Goal: Task Accomplishment & Management: Manage account settings

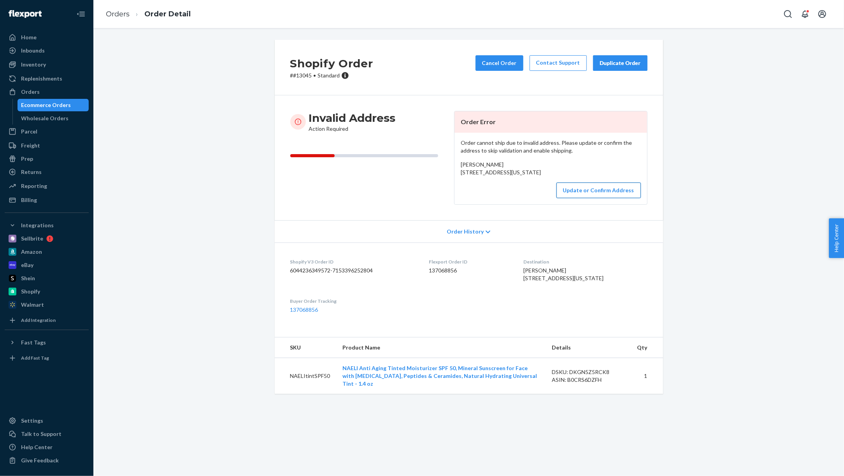
click at [586, 198] on button "Update or Confirm Address" at bounding box center [599, 191] width 84 height 16
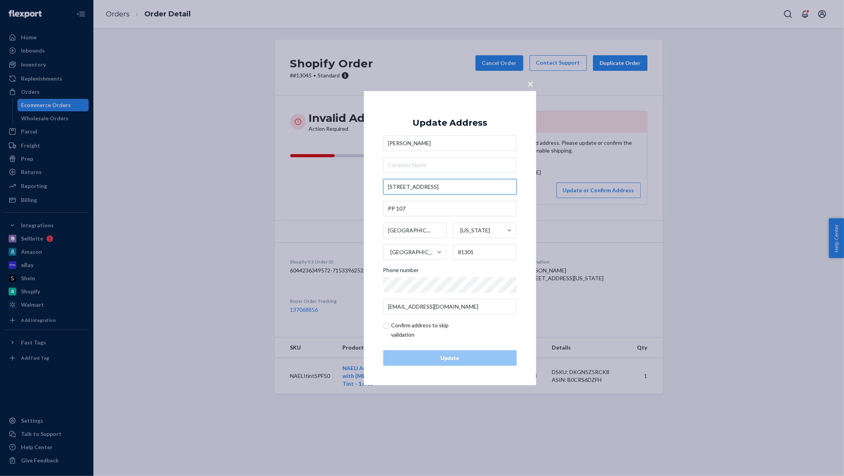
click at [407, 186] on input "[STREET_ADDRESS]" at bounding box center [450, 187] width 134 height 16
type input "[STREET_ADDRESS]"
type input "[US_STATE]"
type input "Skier Pl"
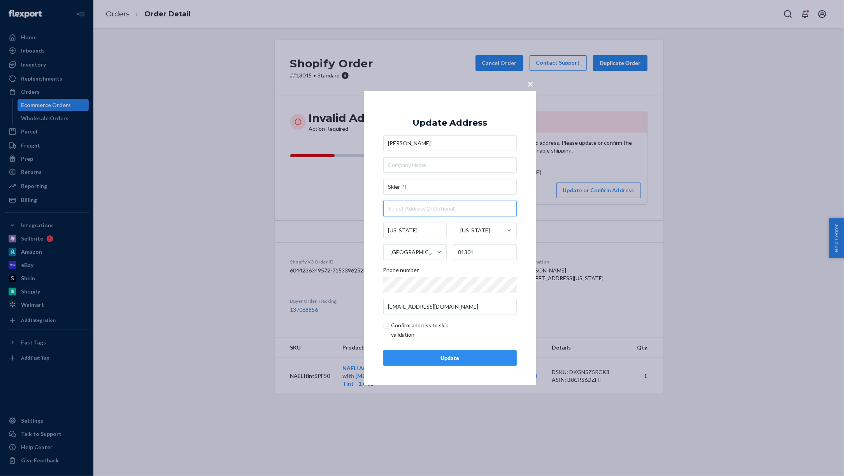
click at [409, 206] on input "text" at bounding box center [450, 209] width 134 height 16
type input "pp 107"
click at [388, 185] on input "Skier Pl" at bounding box center [450, 187] width 134 height 16
type input "545 Skier Pl"
click at [508, 116] on div "Update Address [PERSON_NAME] [STREET_ADDRESS] [STREET_ADDRESS][PERSON_NAME] [GE…" at bounding box center [450, 237] width 134 height 255
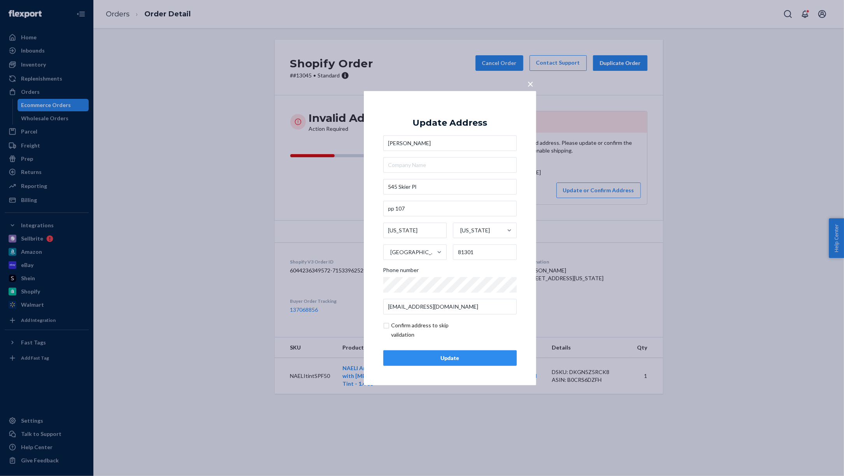
click at [451, 350] on button "Update" at bounding box center [450, 358] width 134 height 16
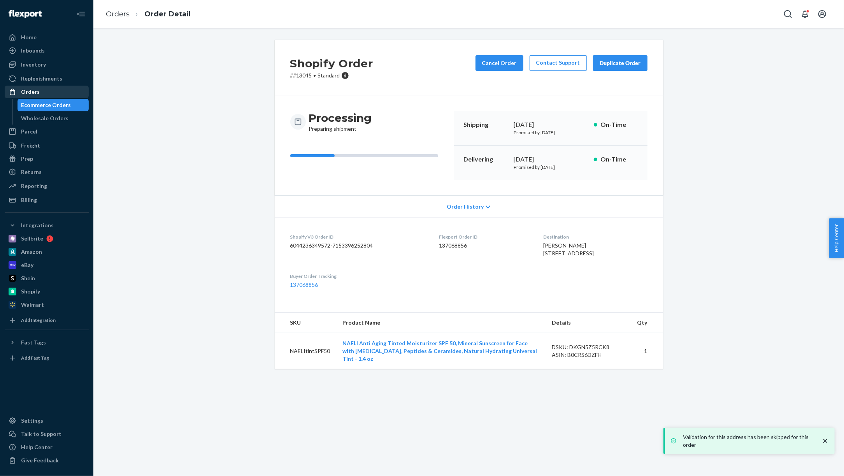
click at [40, 93] on div "Orders" at bounding box center [46, 91] width 83 height 11
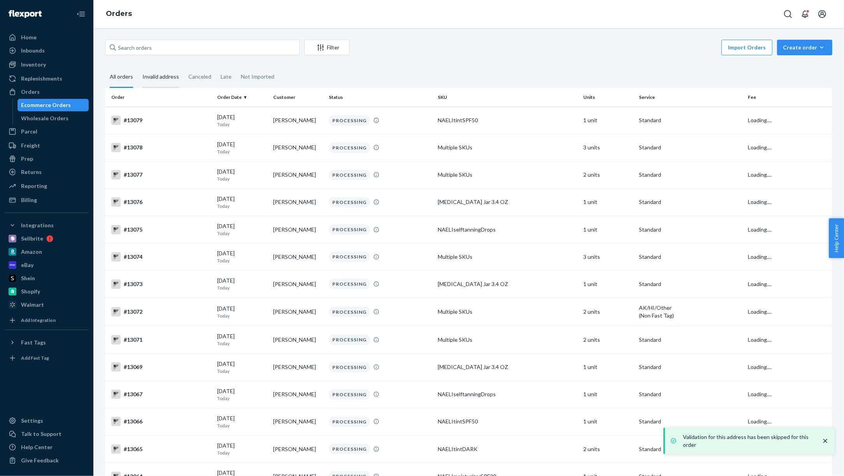
click at [169, 78] on div "Invalid address" at bounding box center [160, 77] width 37 height 21
click at [138, 67] on input "Invalid address" at bounding box center [138, 67] width 0 height 0
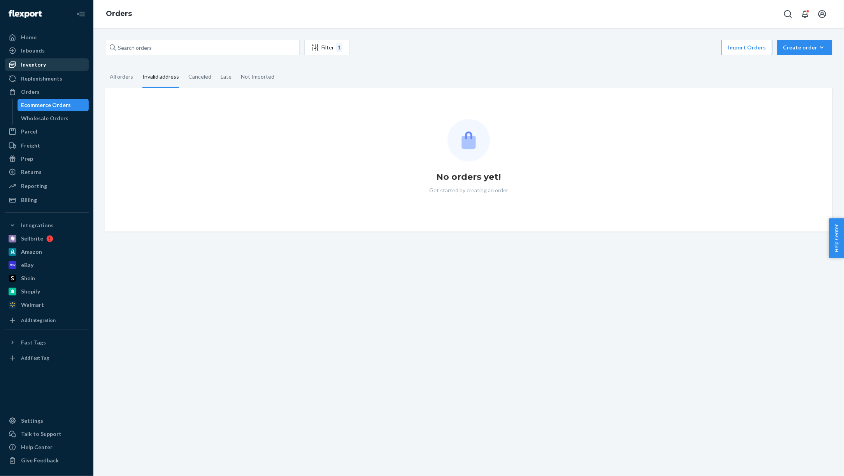
click at [46, 60] on div "Inventory" at bounding box center [46, 64] width 83 height 11
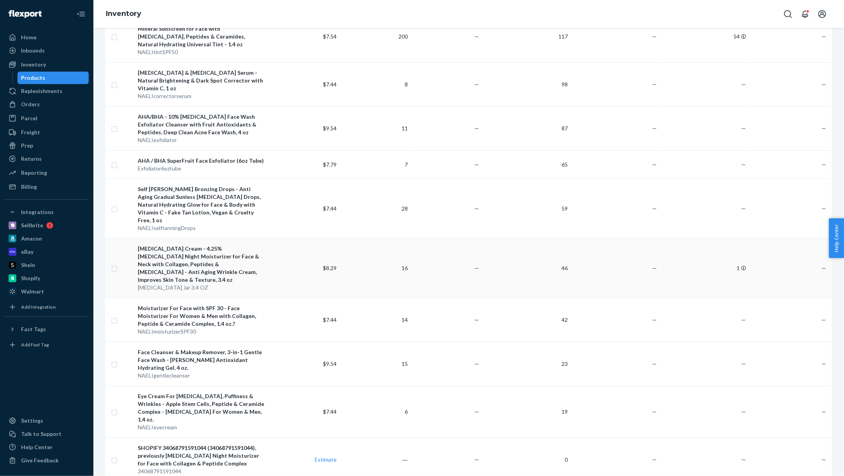
scroll to position [343, 0]
